Goal: Information Seeking & Learning: Learn about a topic

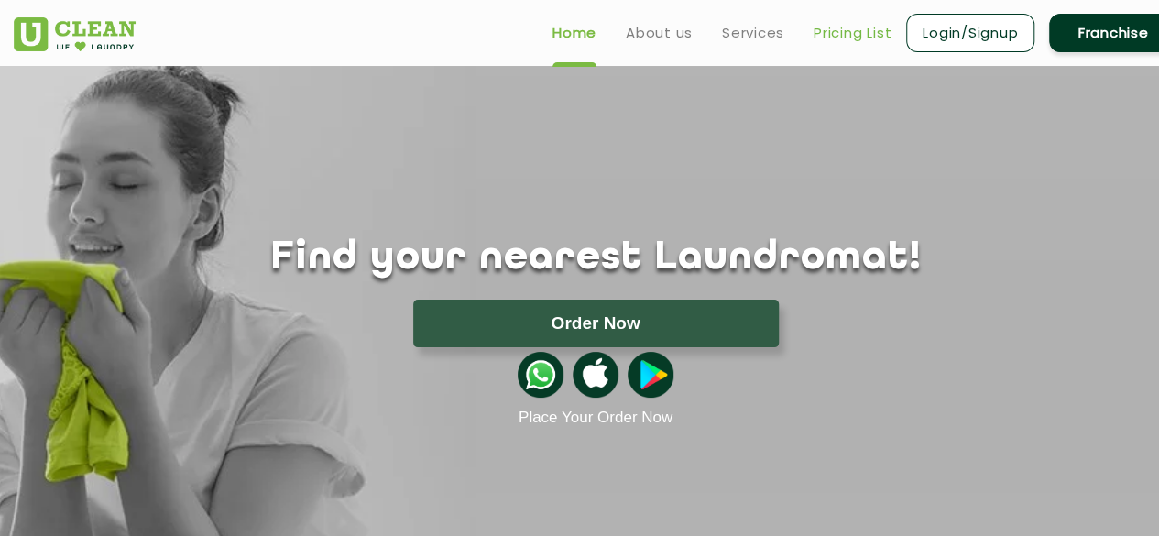
click at [833, 28] on link "Pricing List" at bounding box center [852, 33] width 78 height 22
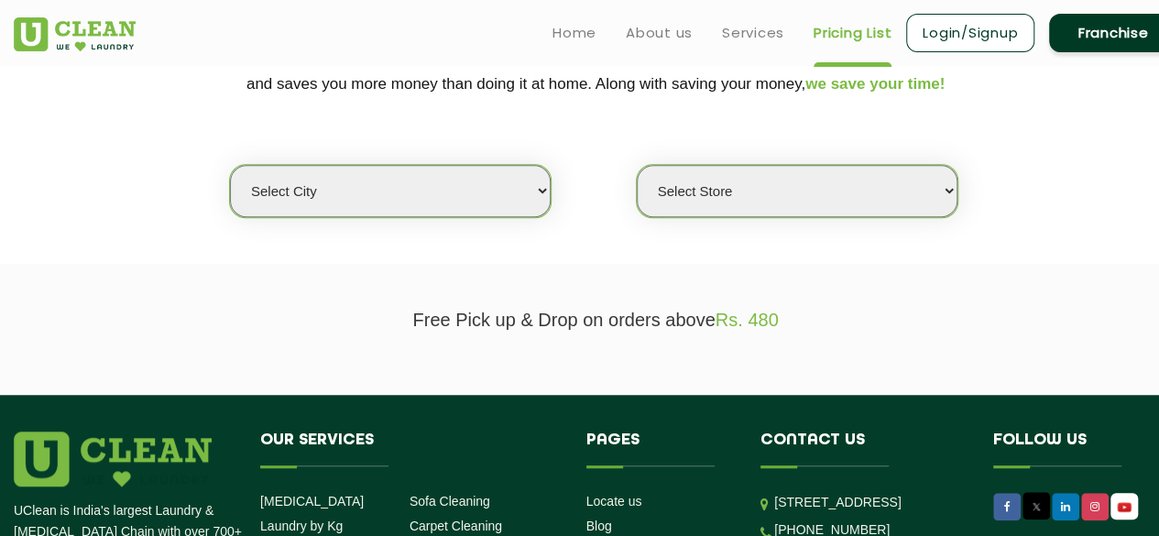
scroll to position [409, 0]
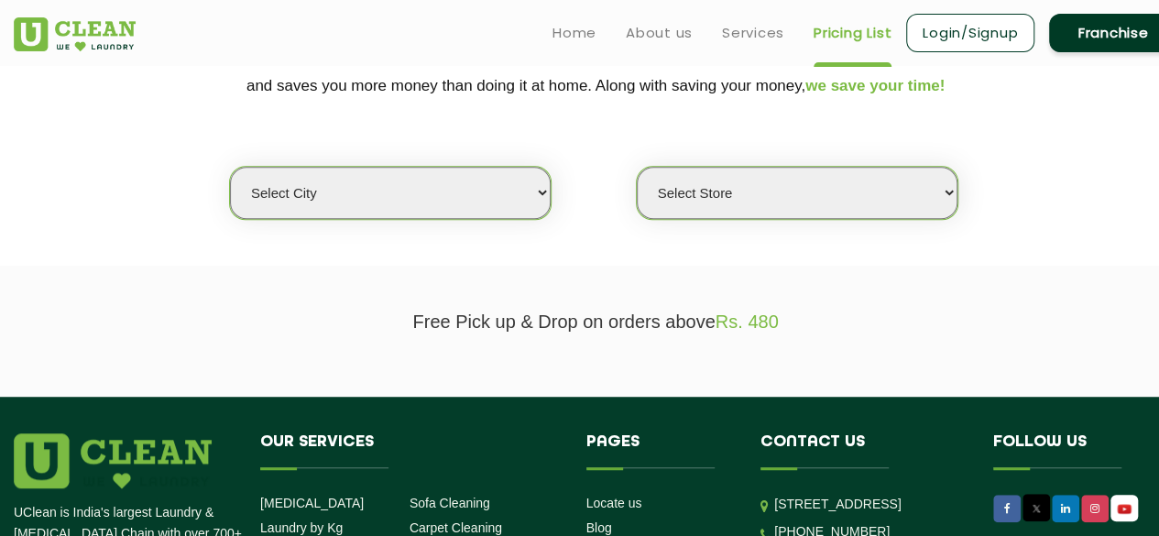
click at [558, 185] on div "Select city [GEOGRAPHIC_DATA] [GEOGRAPHIC_DATA] [GEOGRAPHIC_DATA] [GEOGRAPHIC_D…" at bounding box center [595, 161] width 1191 height 118
click at [526, 184] on select "Select city [GEOGRAPHIC_DATA] [GEOGRAPHIC_DATA] [GEOGRAPHIC_DATA] [GEOGRAPHIC_D…" at bounding box center [390, 193] width 321 height 52
click at [335, 170] on select "Select city [GEOGRAPHIC_DATA] [GEOGRAPHIC_DATA] [GEOGRAPHIC_DATA] [GEOGRAPHIC_D…" at bounding box center [390, 193] width 321 height 52
select select "12"
click at [230, 167] on select "Select city [GEOGRAPHIC_DATA] [GEOGRAPHIC_DATA] [GEOGRAPHIC_DATA] [GEOGRAPHIC_D…" at bounding box center [390, 193] width 321 height 52
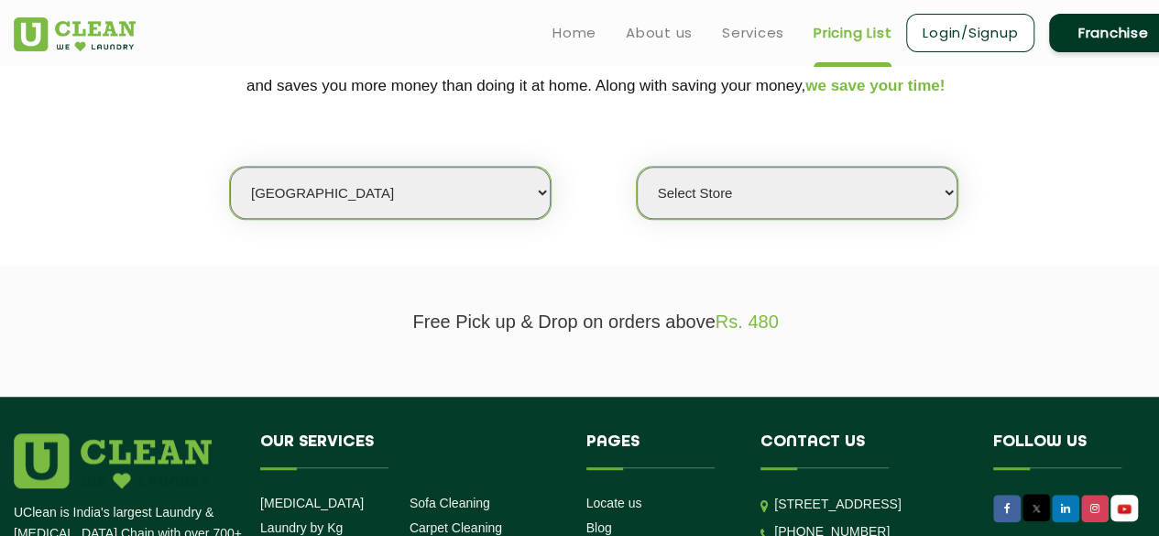
select select "0"
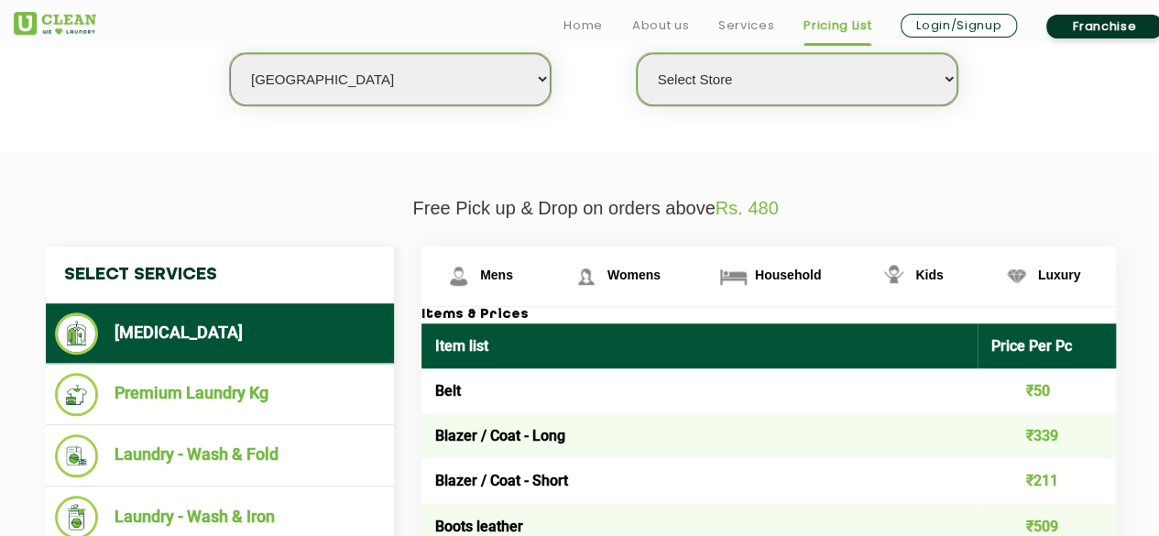
scroll to position [526, 0]
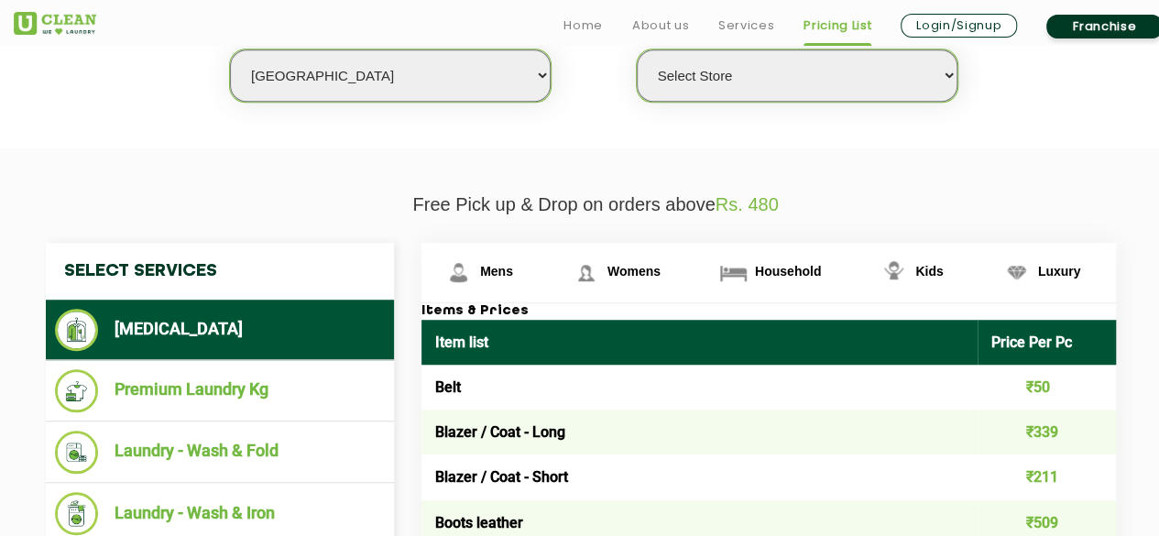
click at [715, 68] on select "Select Store UClean Shivranjani" at bounding box center [797, 75] width 321 height 52
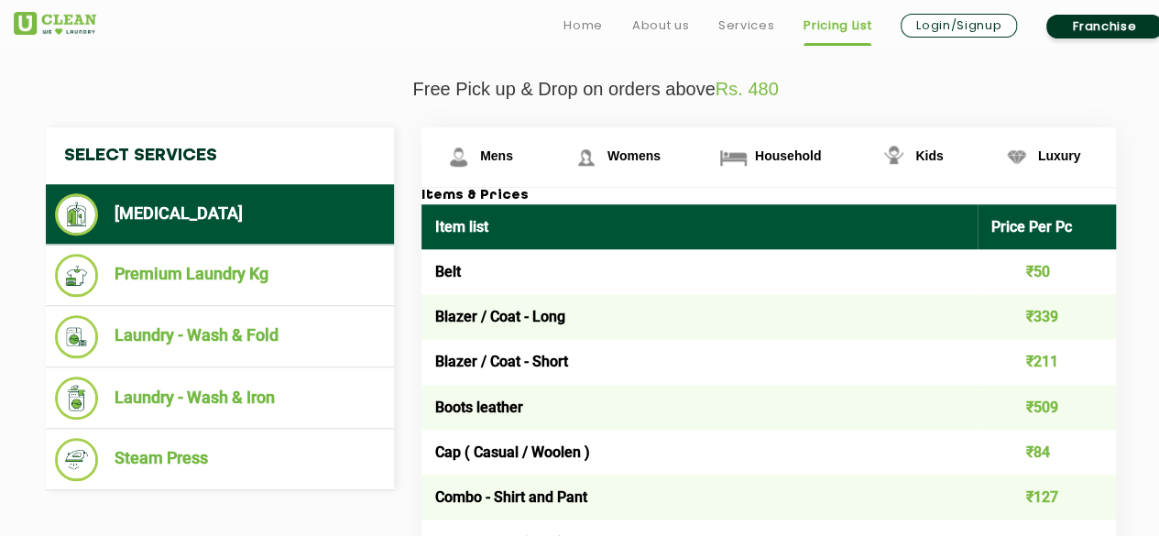
scroll to position [689, 0]
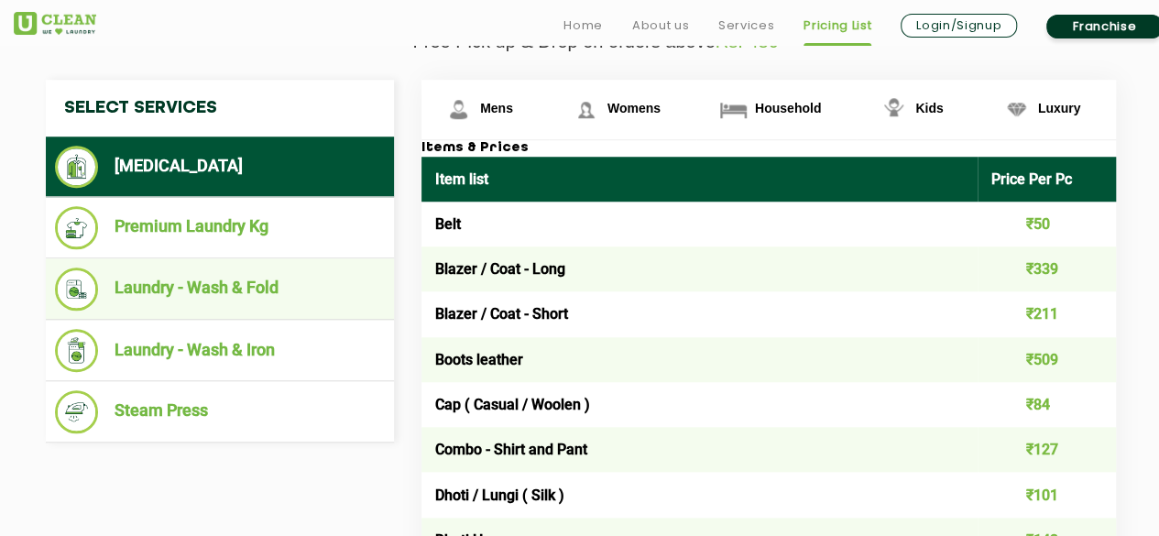
click at [267, 283] on li "Laundry - Wash & Fold" at bounding box center [220, 288] width 330 height 43
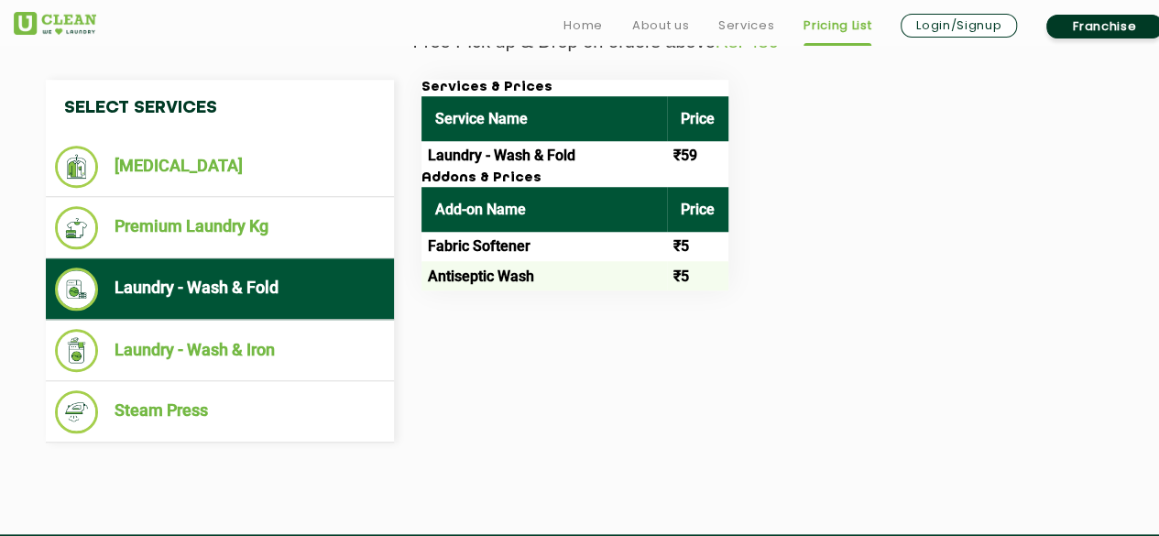
click at [266, 283] on li "Laundry - Wash & Fold" at bounding box center [220, 288] width 330 height 43
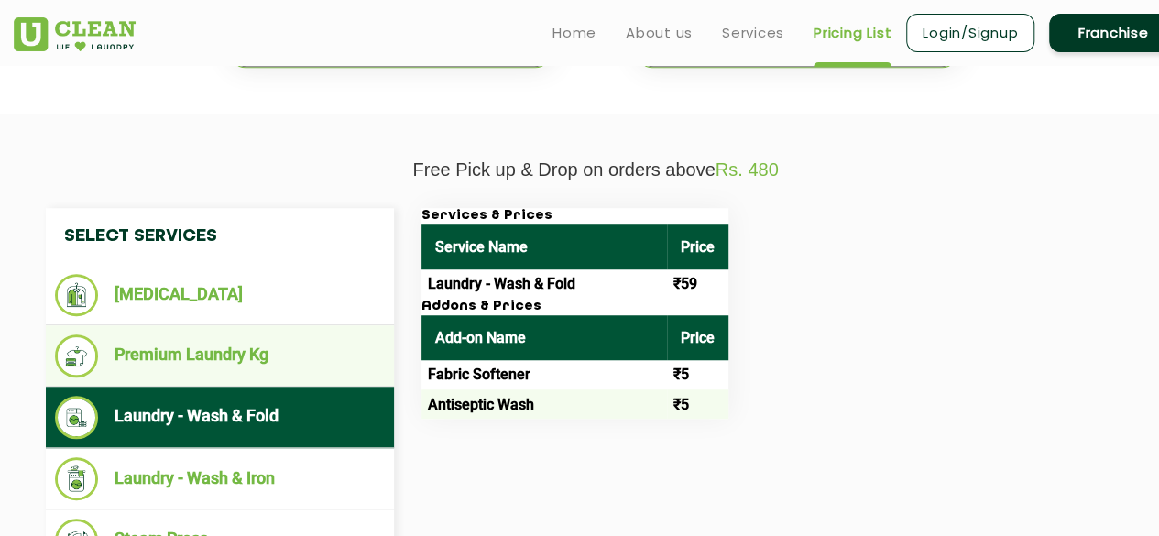
click at [207, 360] on li "Premium Laundry Kg" at bounding box center [220, 355] width 330 height 43
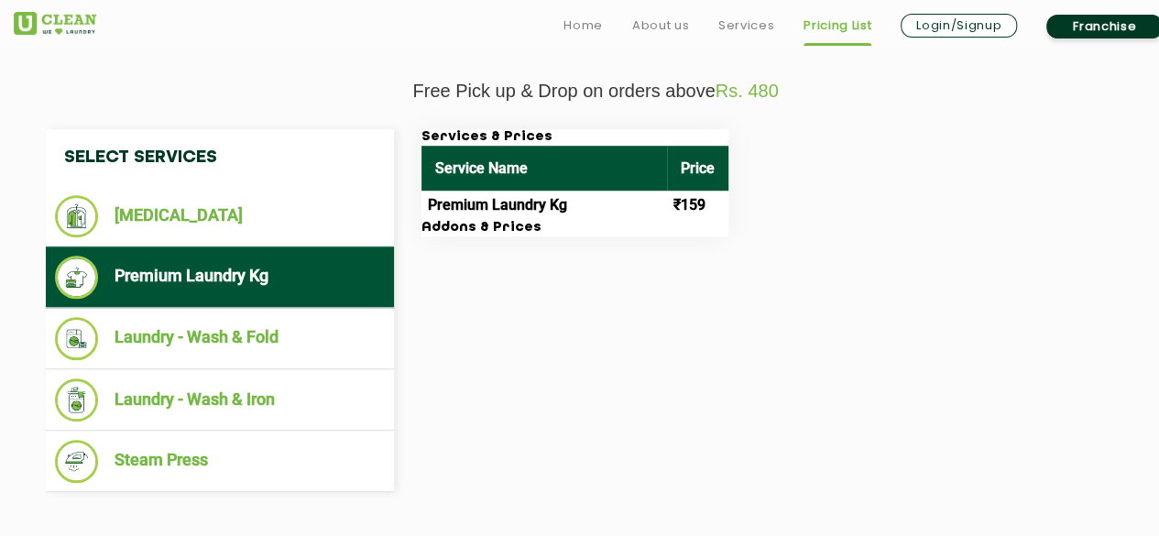
scroll to position [641, 0]
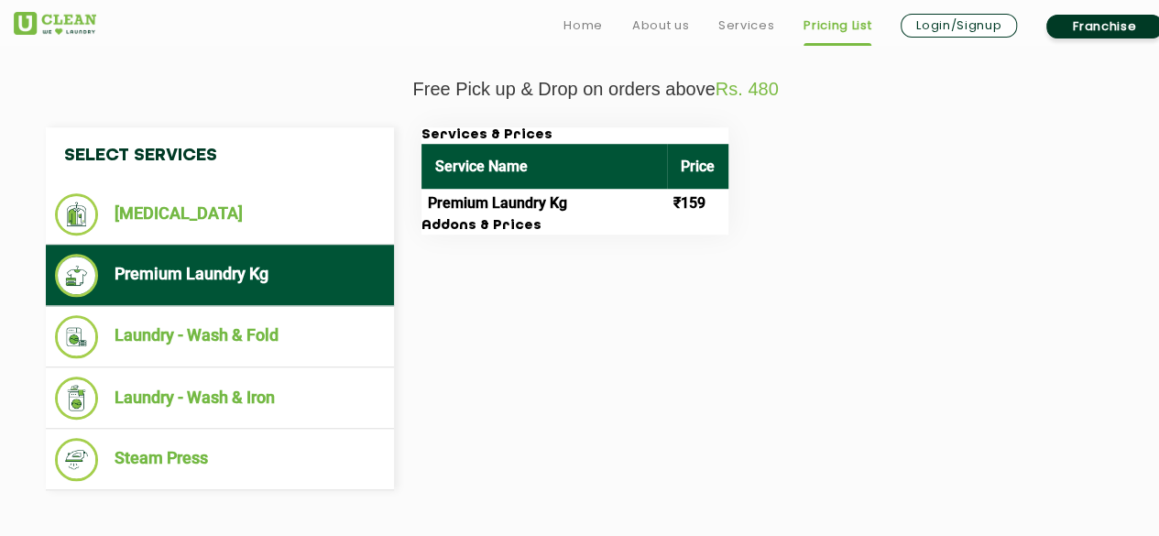
click at [207, 360] on ul "Laundry - Wash & Fold" at bounding box center [220, 336] width 348 height 61
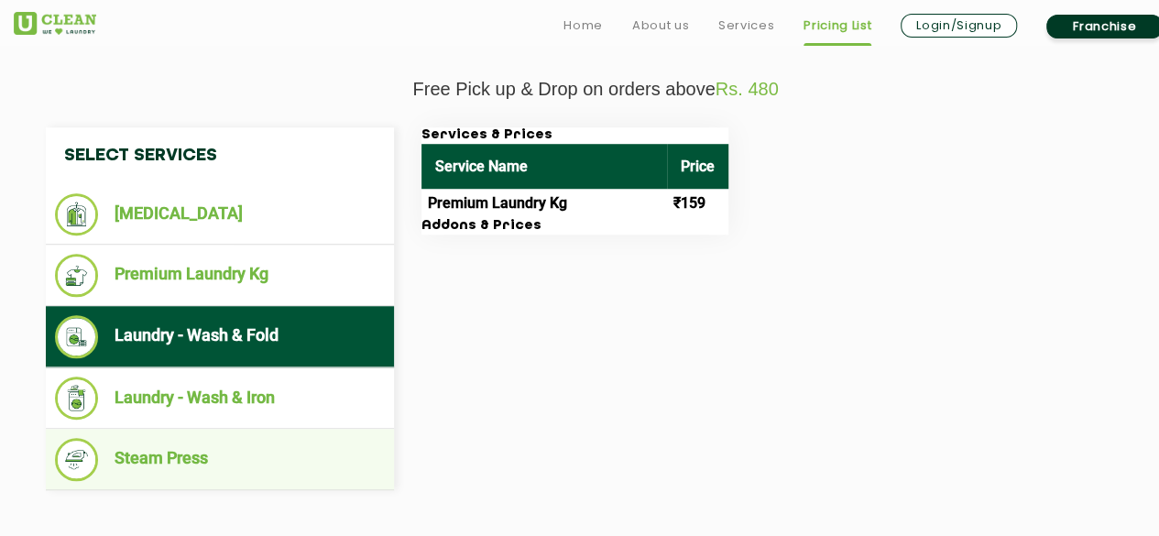
click at [224, 438] on li "Steam Press" at bounding box center [220, 459] width 330 height 43
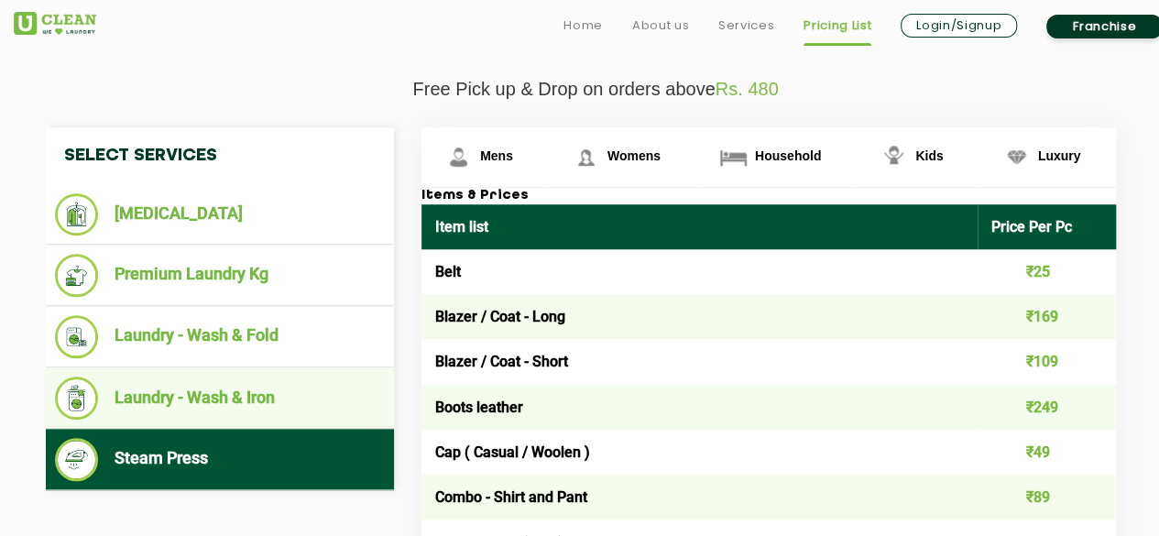
click at [228, 418] on ul "Laundry - Wash & Iron" at bounding box center [220, 397] width 348 height 61
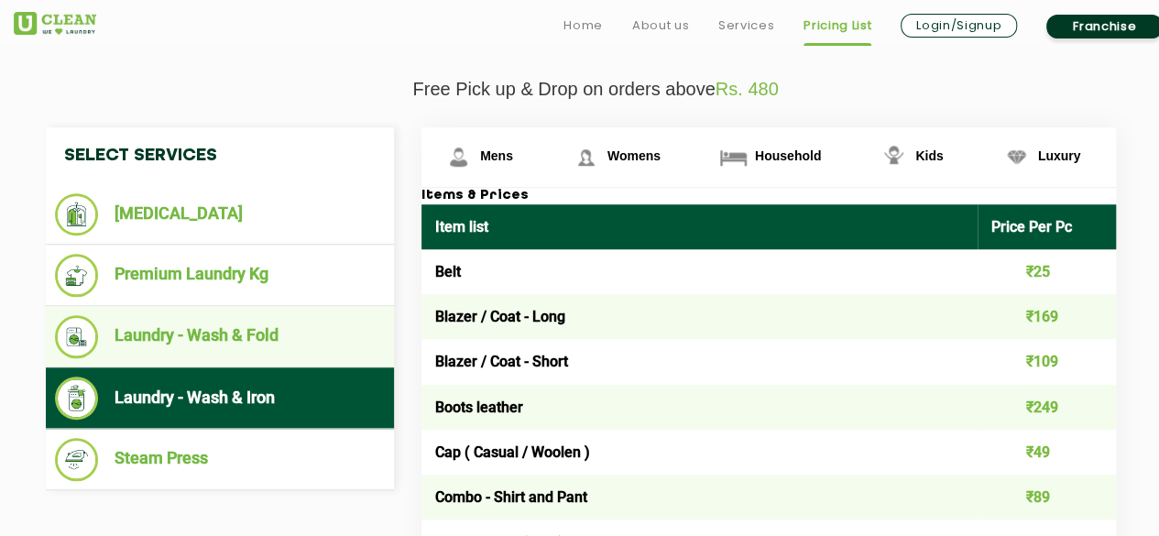
click at [256, 342] on li "Laundry - Wash & Fold" at bounding box center [220, 336] width 330 height 43
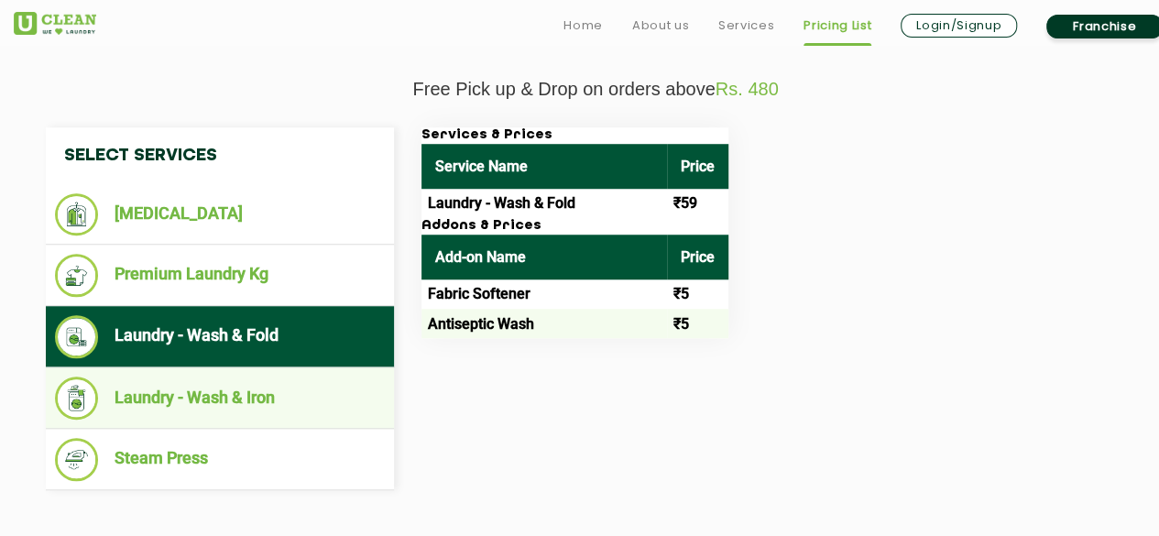
click at [256, 398] on li "Laundry - Wash & Iron" at bounding box center [220, 397] width 330 height 43
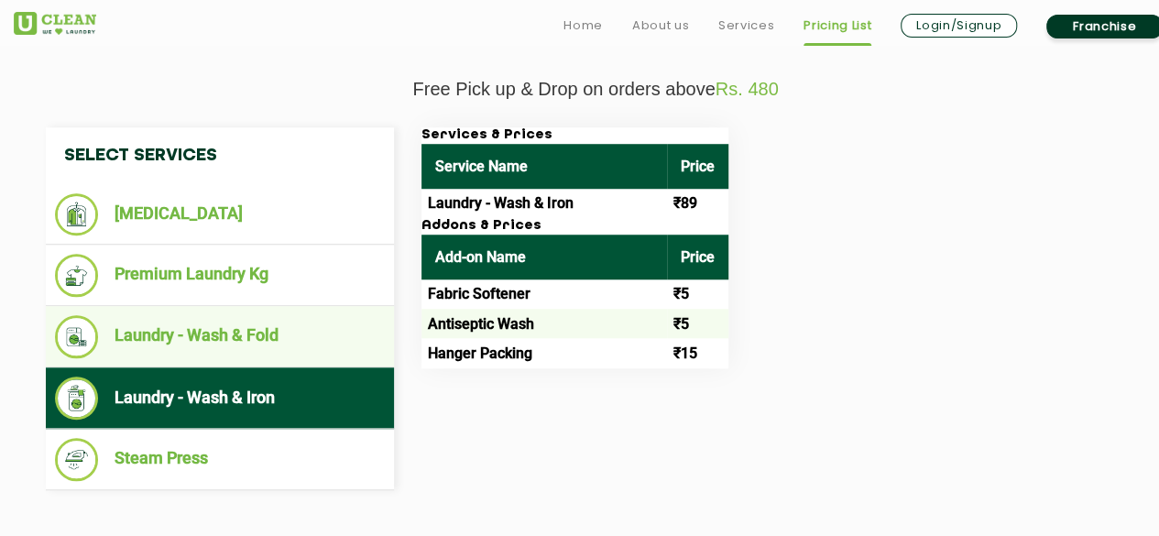
click at [319, 345] on li "Laundry - Wash & Fold" at bounding box center [220, 336] width 330 height 43
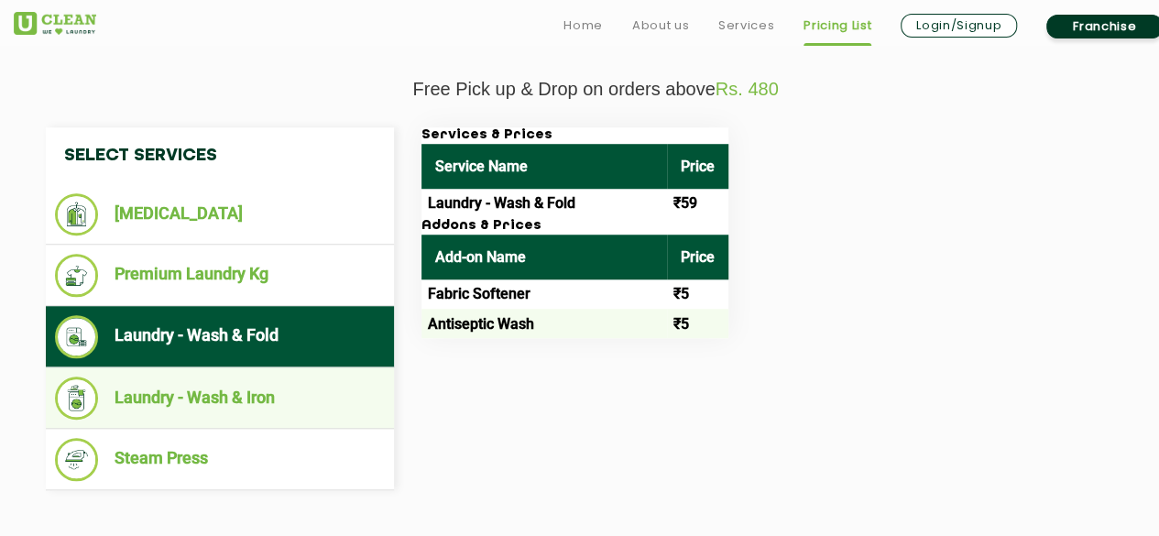
click at [326, 399] on li "Laundry - Wash & Iron" at bounding box center [220, 397] width 330 height 43
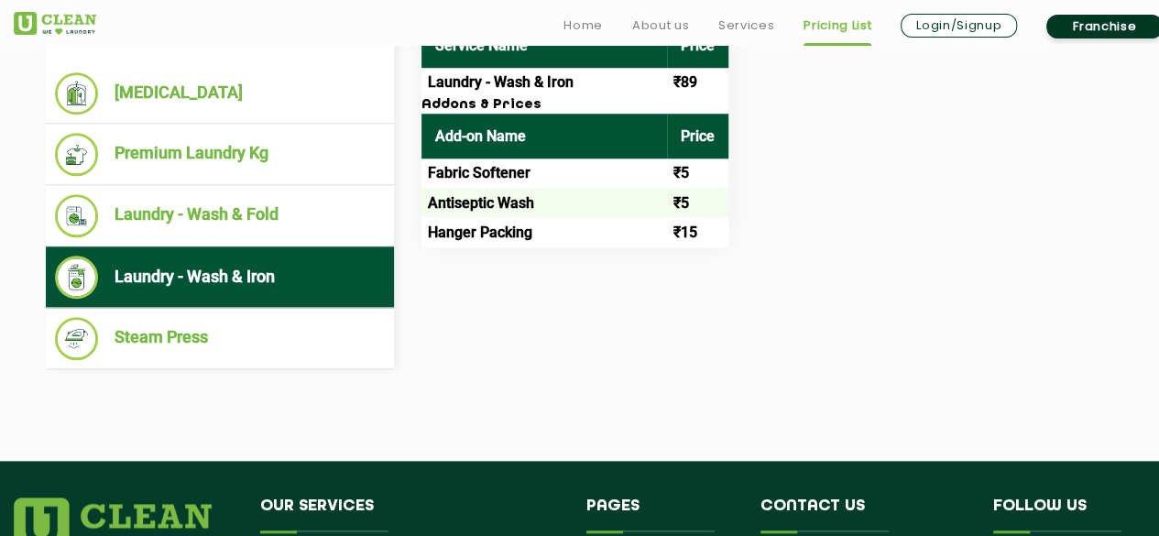
scroll to position [767, 0]
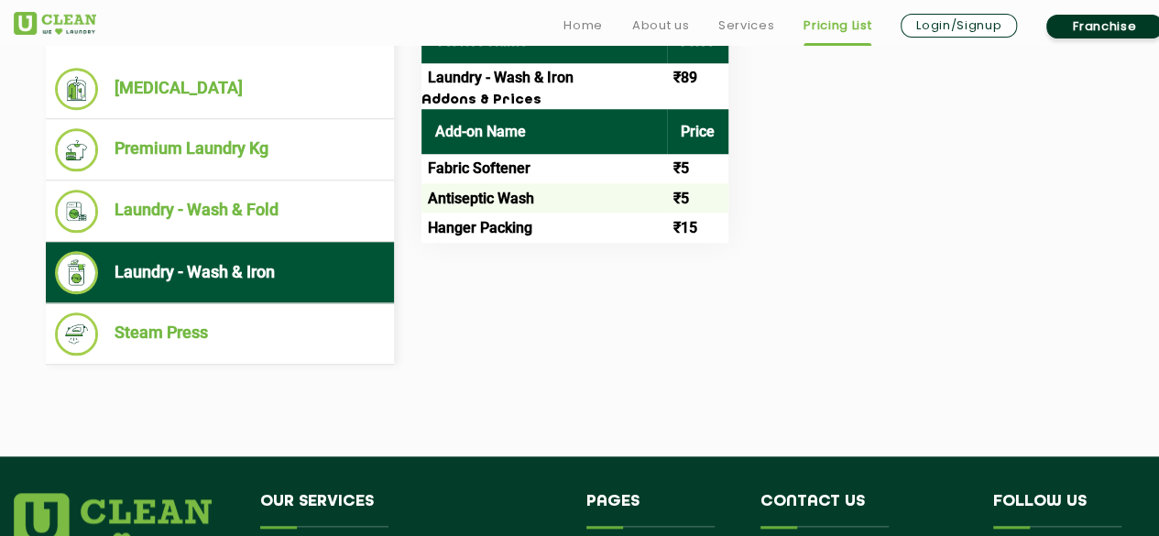
click at [412, 258] on div "Select Services [MEDICAL_DATA] Premium Laundry Kg Laundry - Wash & Fold Laundry…" at bounding box center [595, 183] width 1127 height 363
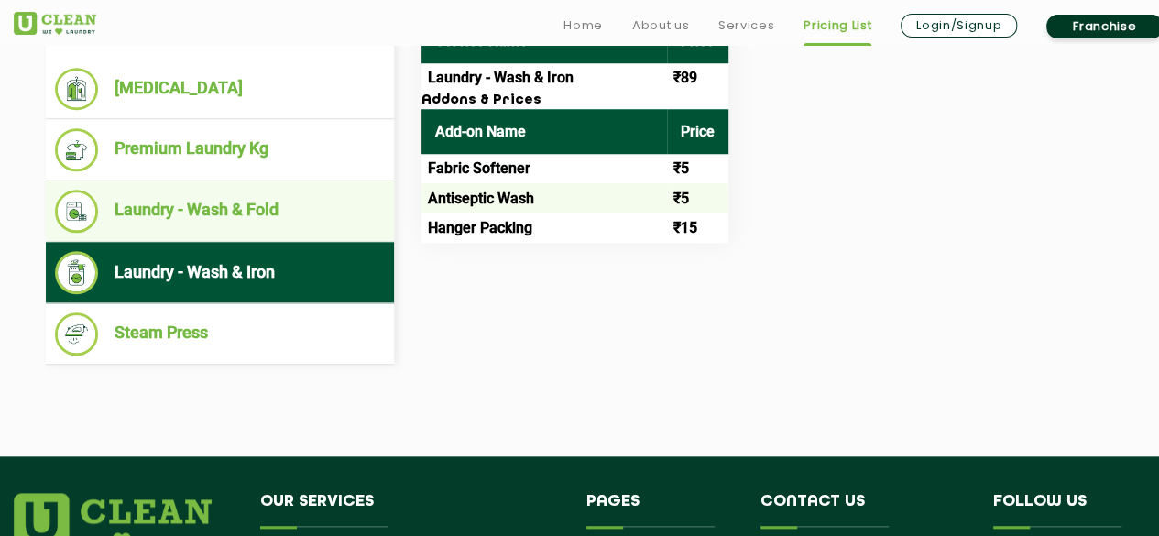
click at [351, 231] on ul "Laundry - Wash & Fold" at bounding box center [220, 210] width 348 height 61
